Goal: Task Accomplishment & Management: Manage account settings

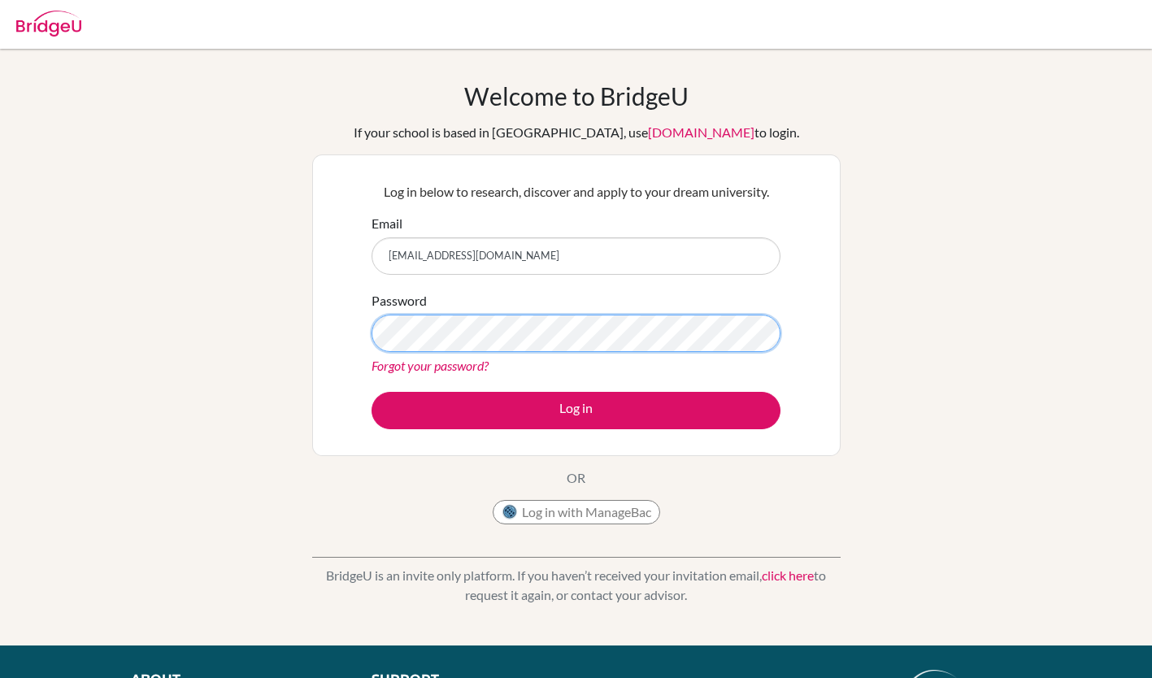
click at [372, 392] on button "Log in" at bounding box center [576, 410] width 409 height 37
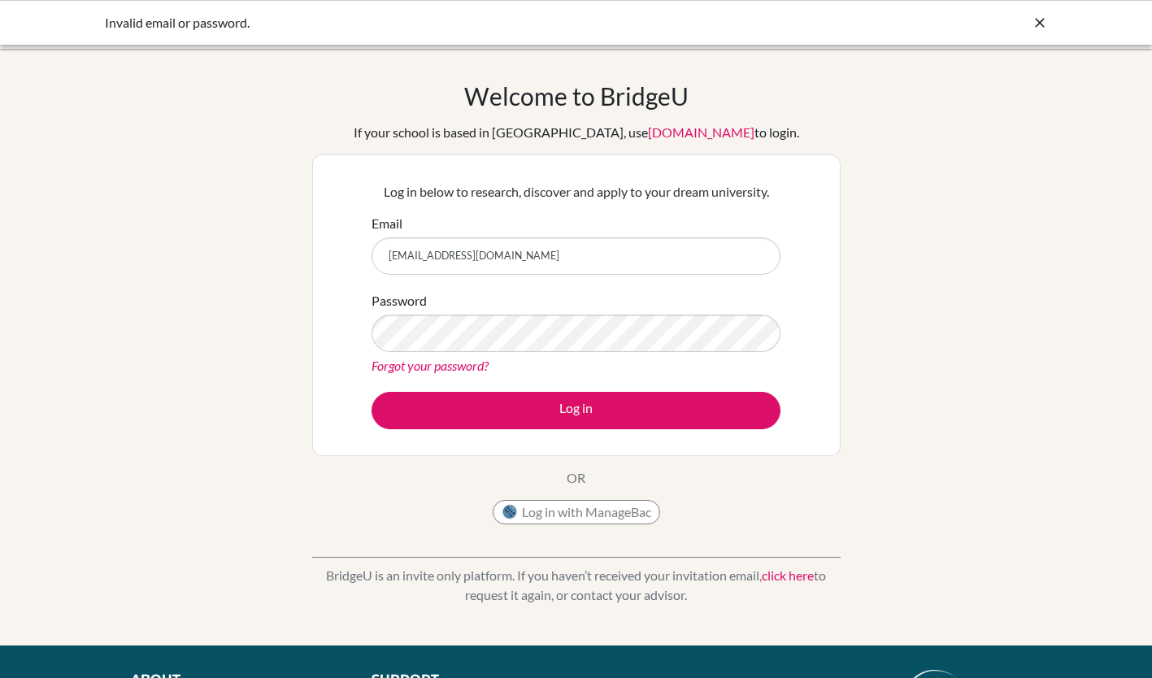
click at [469, 362] on link "Forgot your password?" at bounding box center [430, 365] width 117 height 15
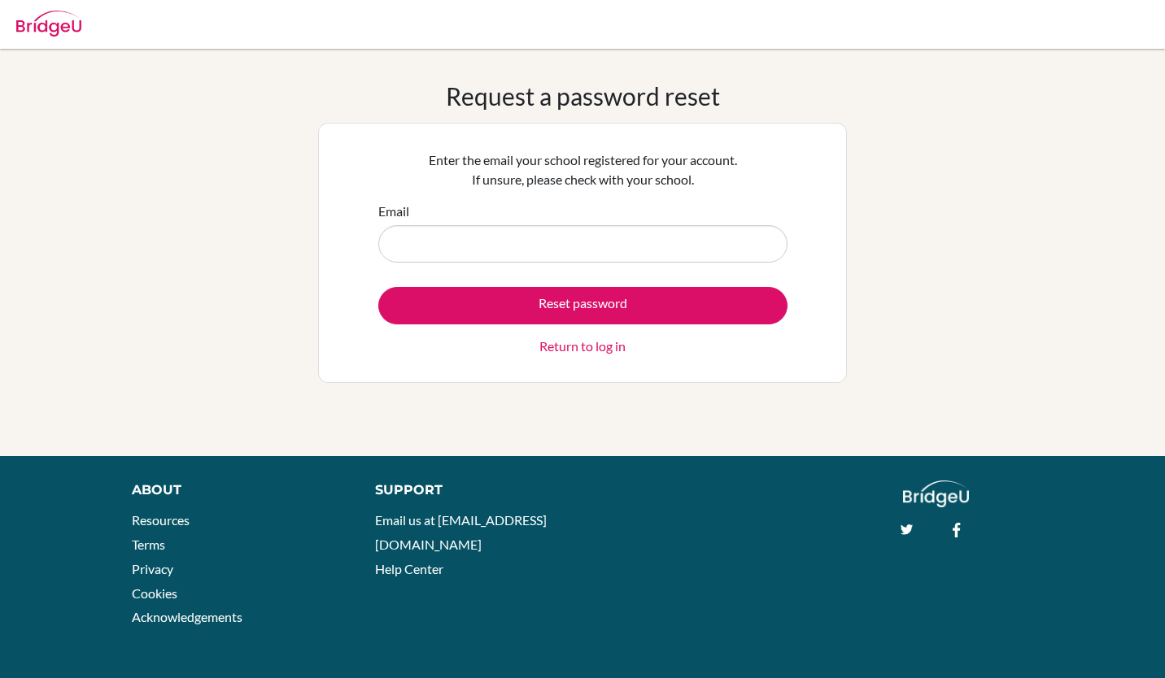
click at [593, 252] on input "Email" at bounding box center [582, 243] width 409 height 37
type input "[EMAIL_ADDRESS][DOMAIN_NAME]"
click at [529, 303] on button "Reset password" at bounding box center [582, 305] width 409 height 37
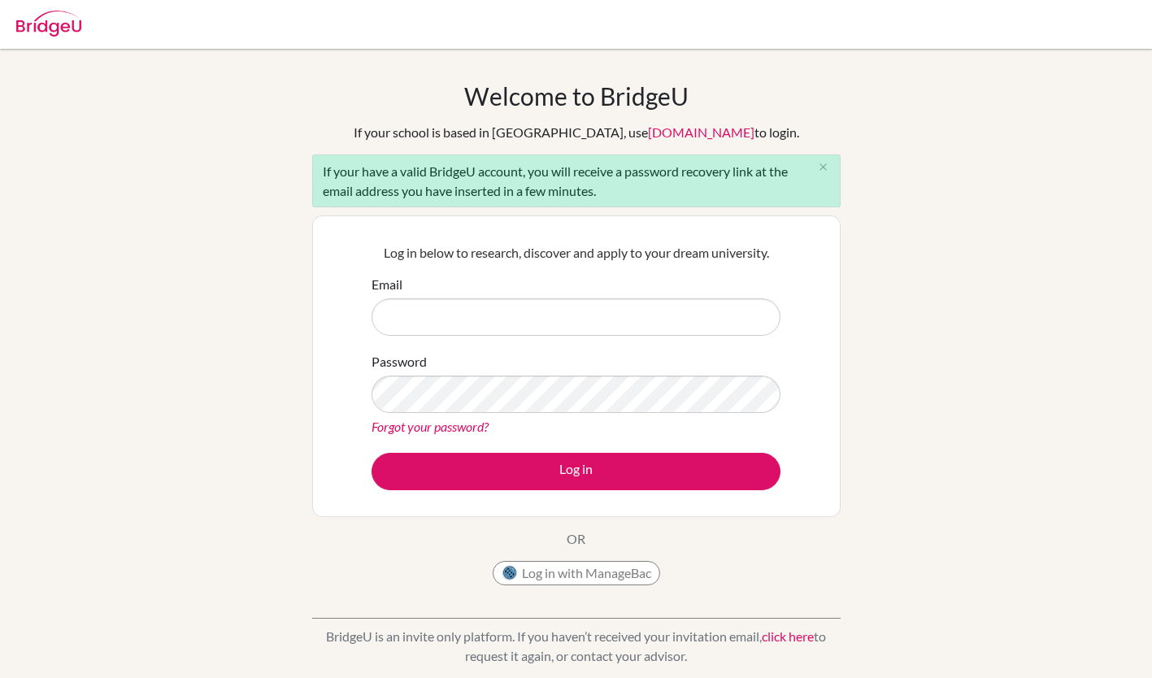
click at [520, 315] on input "Email" at bounding box center [576, 316] width 409 height 37
type input "[EMAIL_ADDRESS][DOMAIN_NAME]"
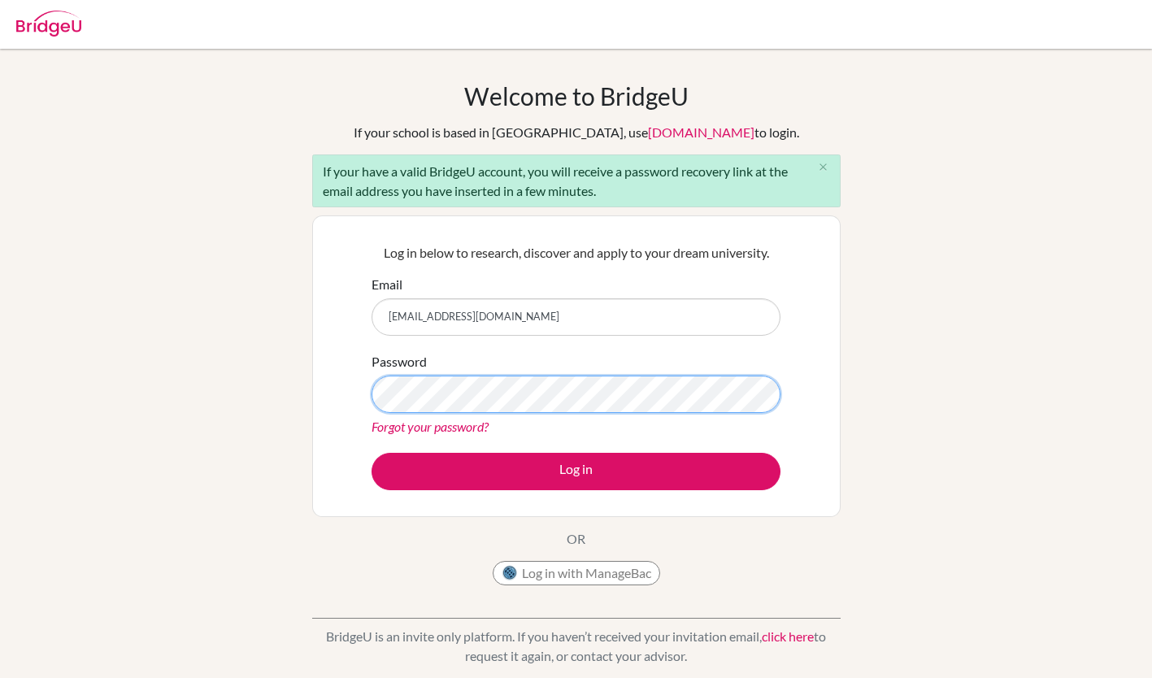
click at [372, 453] on button "Log in" at bounding box center [576, 471] width 409 height 37
